Goal: Navigation & Orientation: Find specific page/section

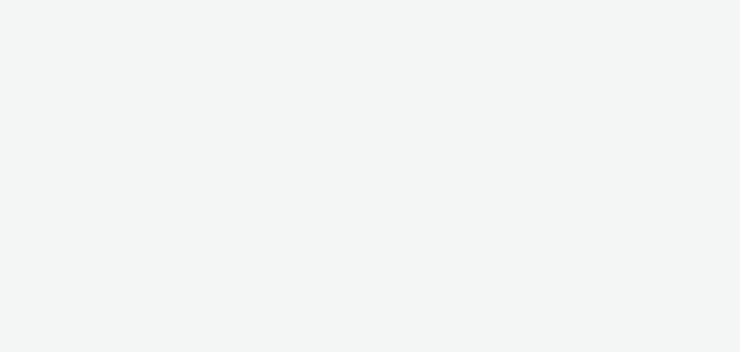
select select "2fc77e36-bb93-4aa3-9dff-dcb08e02eac6"
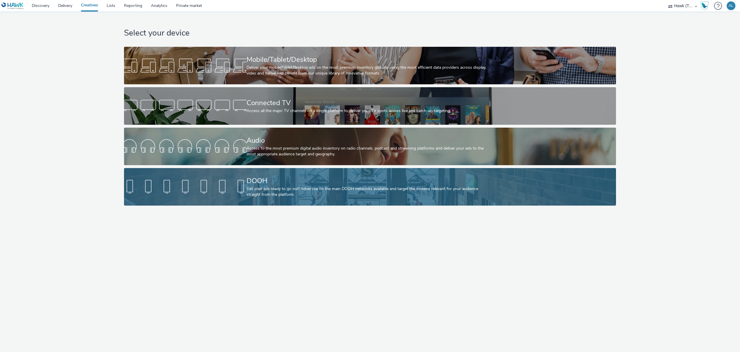
click at [184, 176] on link "DOOH Get your ads ready to go out! Advertise on the main DOOH networks availabl…" at bounding box center [370, 187] width 492 height 38
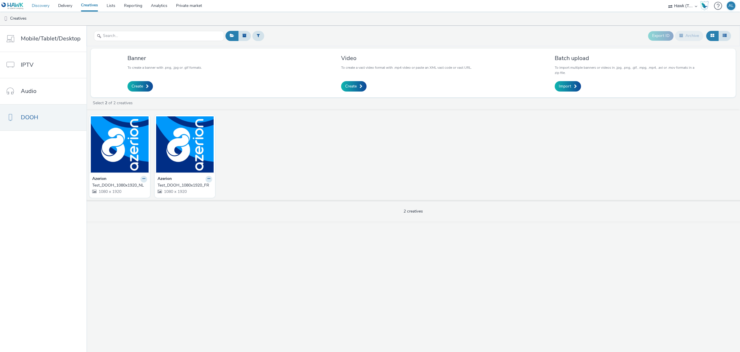
click at [44, 9] on link "Discovery" at bounding box center [40, 6] width 26 height 12
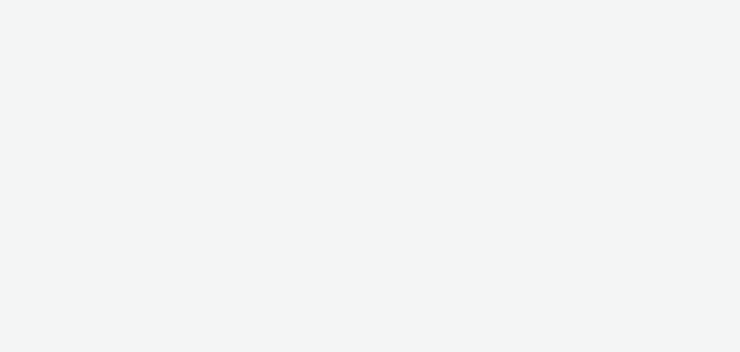
select select "cc51897e-9c53-4f52-a4b1-e17d801db32c"
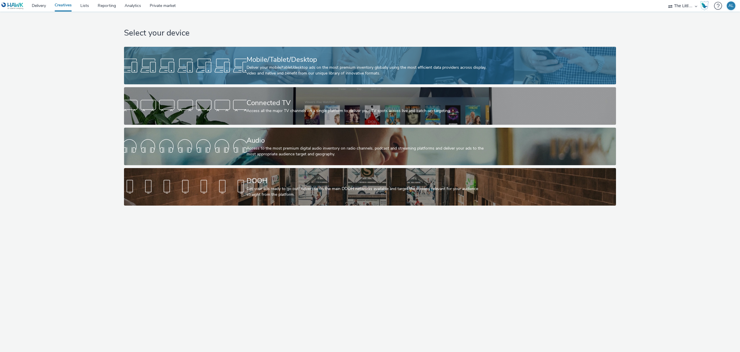
click at [244, 75] on link "Mobile/Tablet/Desktop Deliver your mobile/tablet/desktop ads on the most premiu…" at bounding box center [370, 66] width 492 height 38
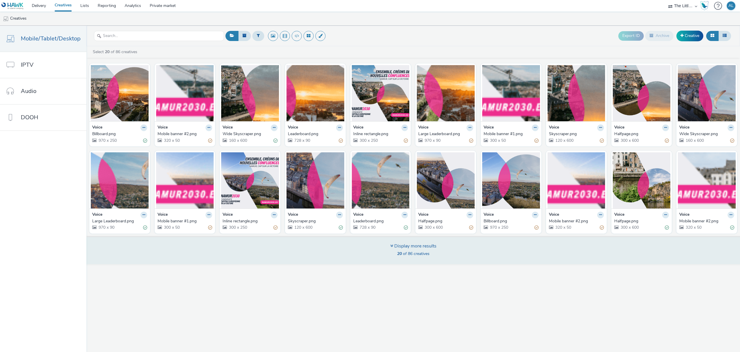
click at [419, 254] on span "20 of 86 creatives" at bounding box center [413, 253] width 32 height 5
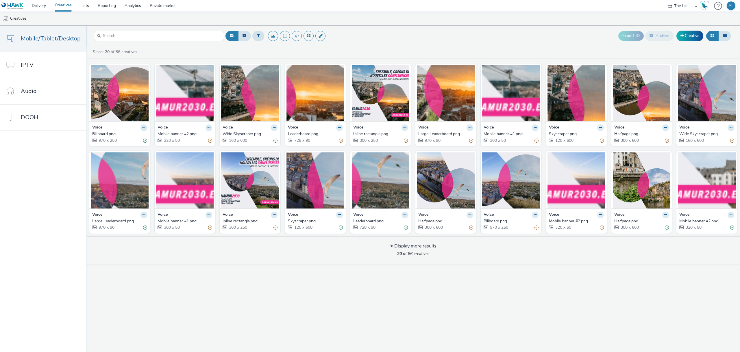
click at [166, 132] on div "Mobile banner #2.png" at bounding box center [183, 134] width 53 height 6
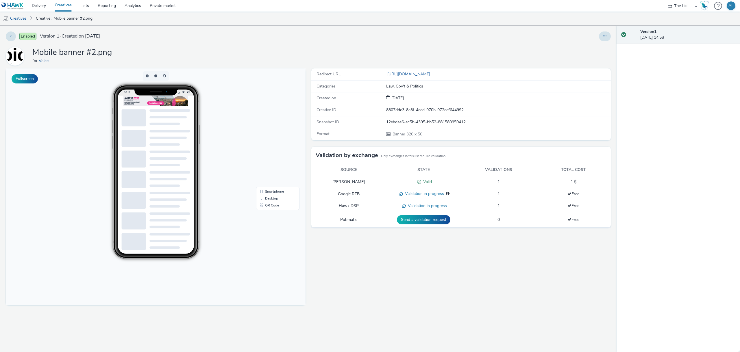
click at [16, 19] on link "Creatives" at bounding box center [14, 19] width 29 height 14
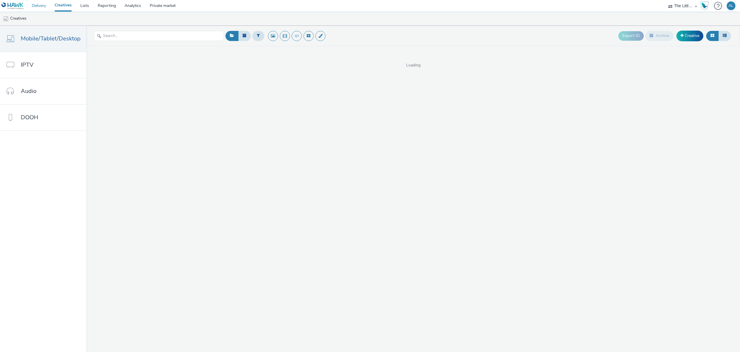
click at [44, 2] on link "Delivery" at bounding box center [38, 6] width 23 height 12
